Goal: Browse casually: Explore the website without a specific task or goal

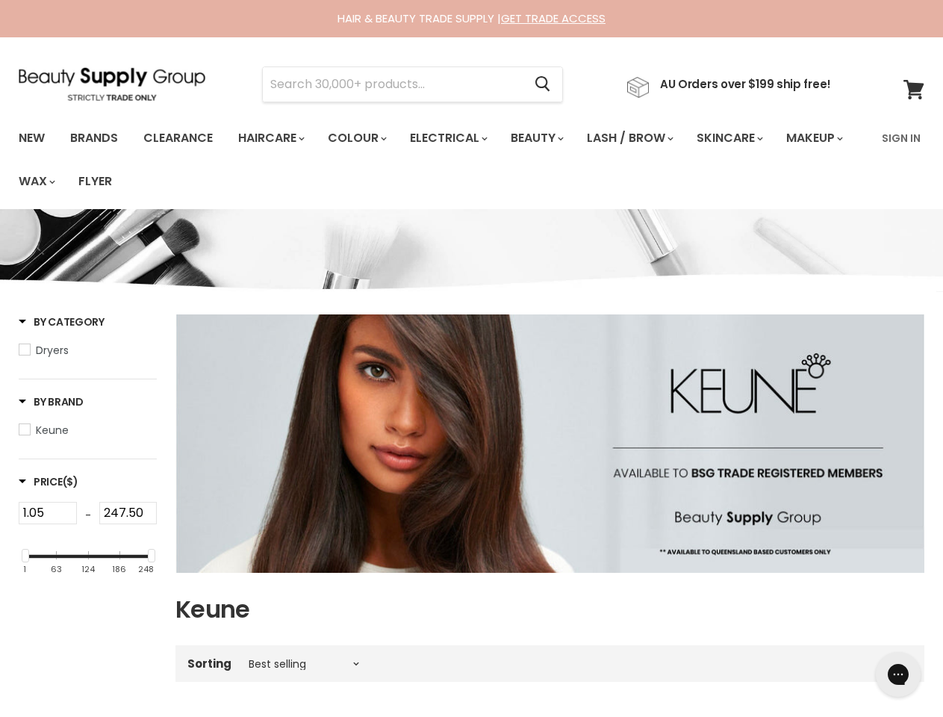
click at [471, 359] on img "Main content" at bounding box center [550, 443] width 749 height 258
click at [397, 84] on input "Search" at bounding box center [393, 84] width 260 height 34
click at [551, 84] on icon "Search" at bounding box center [543, 85] width 15 height 16
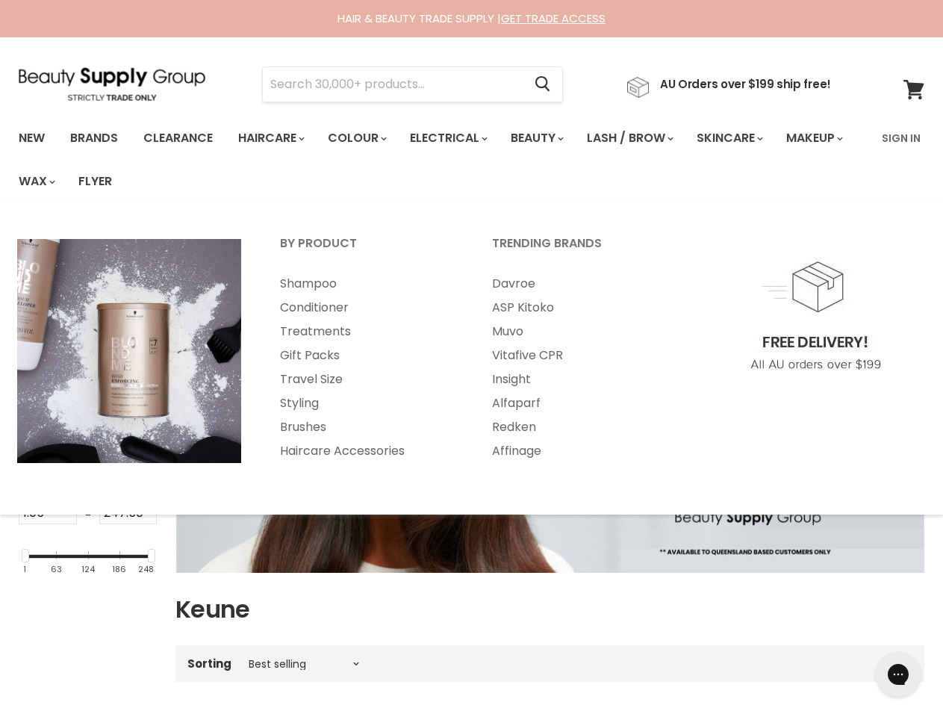
click at [276, 138] on link "Haircare" at bounding box center [270, 138] width 87 height 31
click at [365, 138] on link "Colour" at bounding box center [356, 138] width 79 height 31
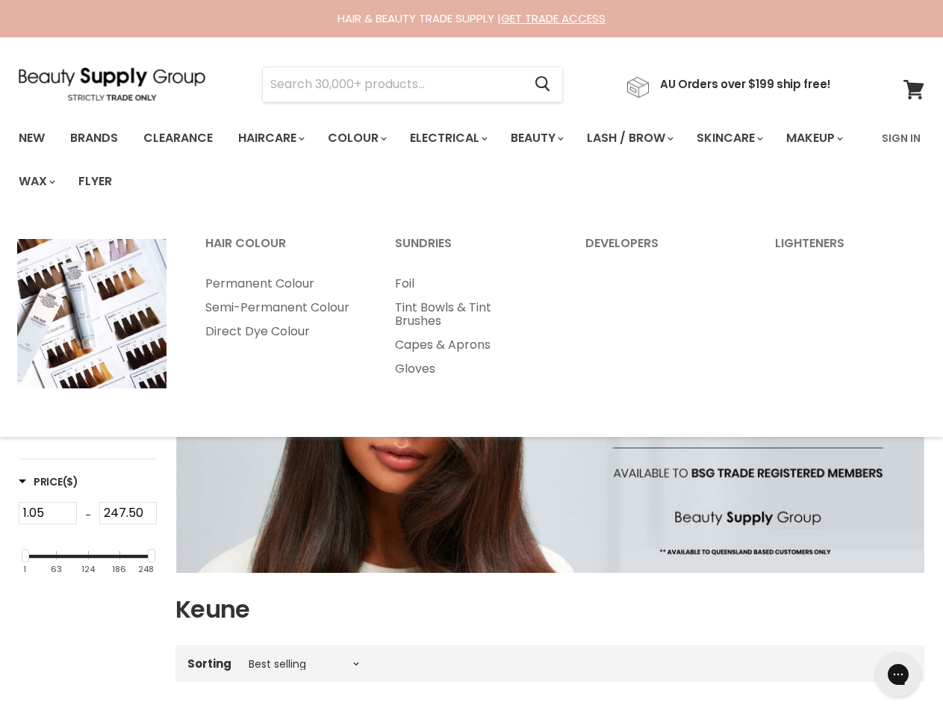
click at [459, 138] on link "Electrical" at bounding box center [448, 138] width 98 height 31
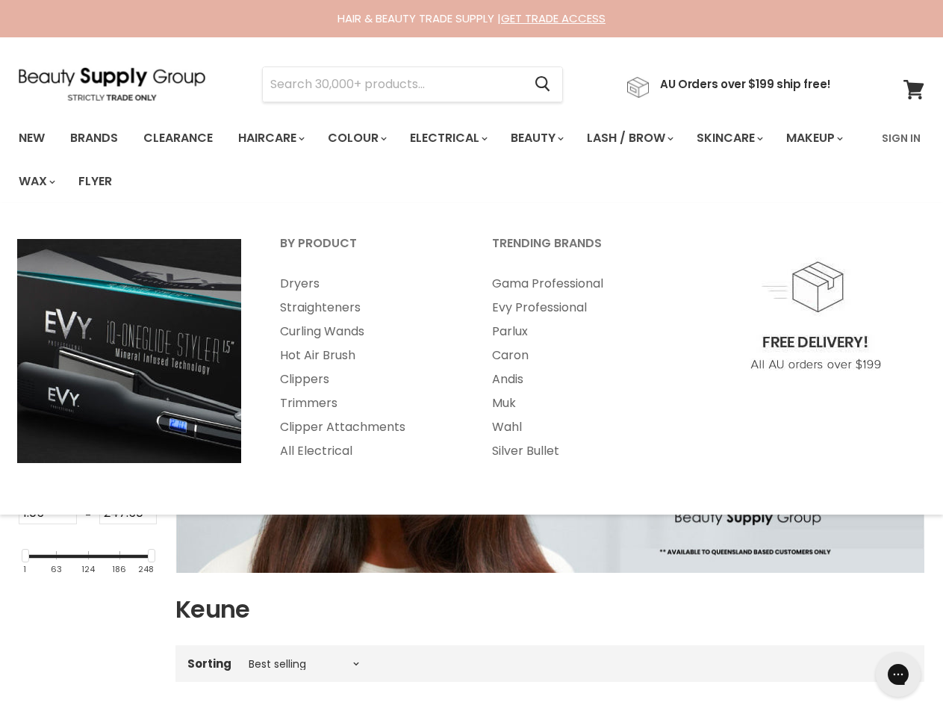
click at [550, 138] on link "Beauty" at bounding box center [536, 138] width 73 height 31
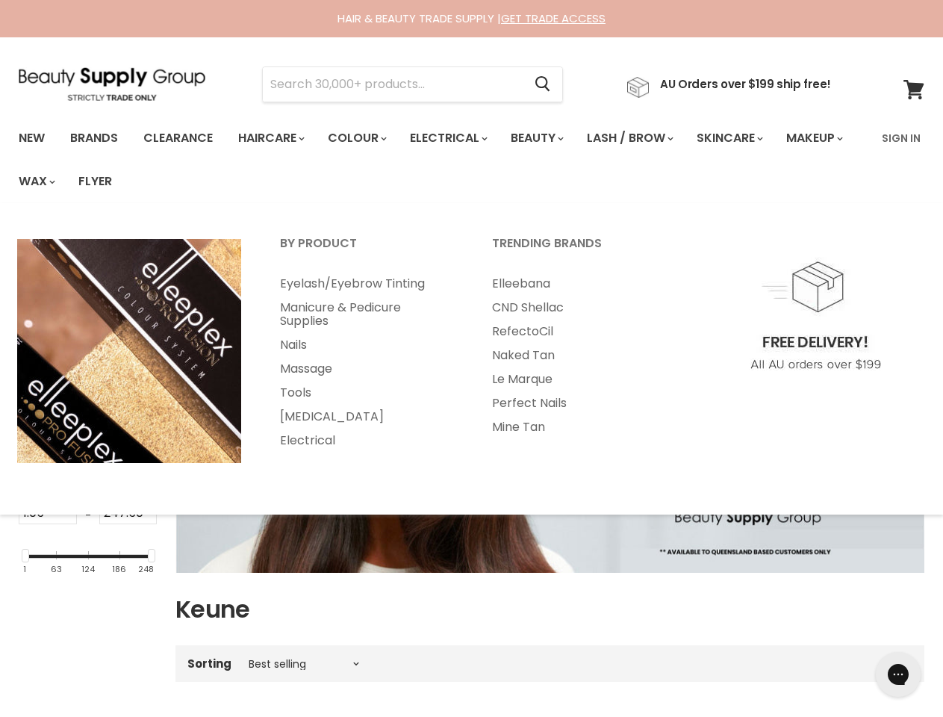
click at [646, 138] on link "Lash / Brow" at bounding box center [629, 138] width 107 height 31
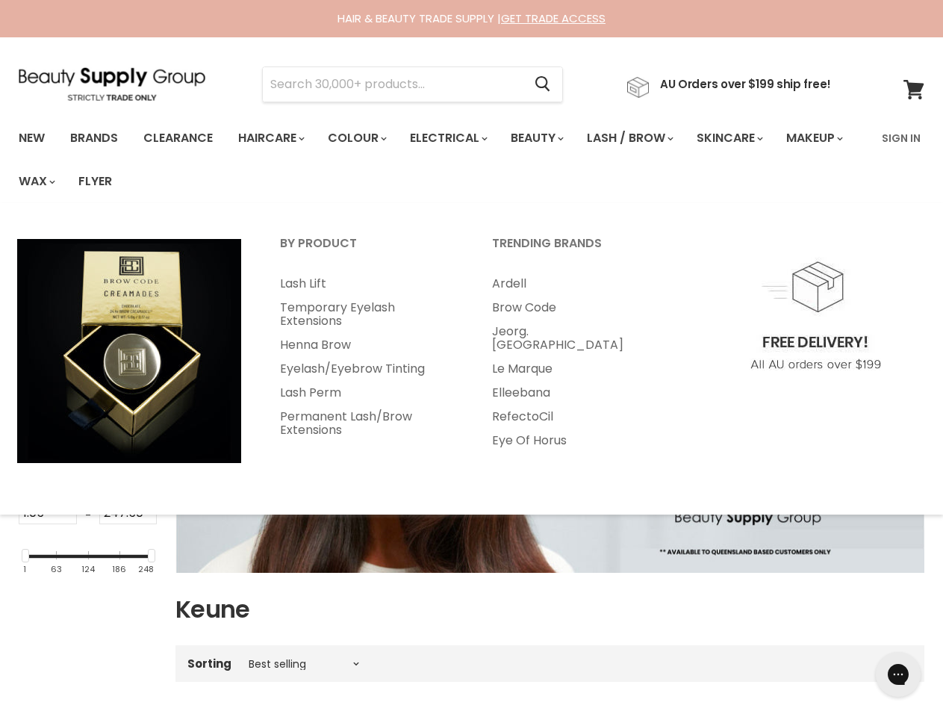
click at [749, 138] on link "Skincare" at bounding box center [729, 138] width 87 height 31
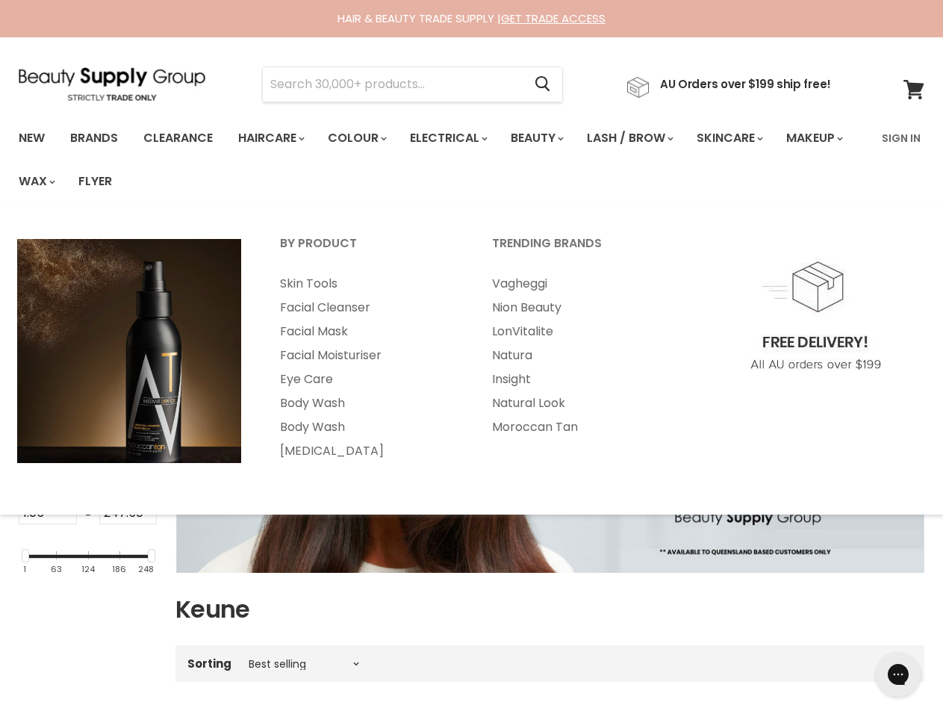
click at [775, 154] on link "Makeup" at bounding box center [813, 138] width 77 height 31
